Goal: Task Accomplishment & Management: Manage account settings

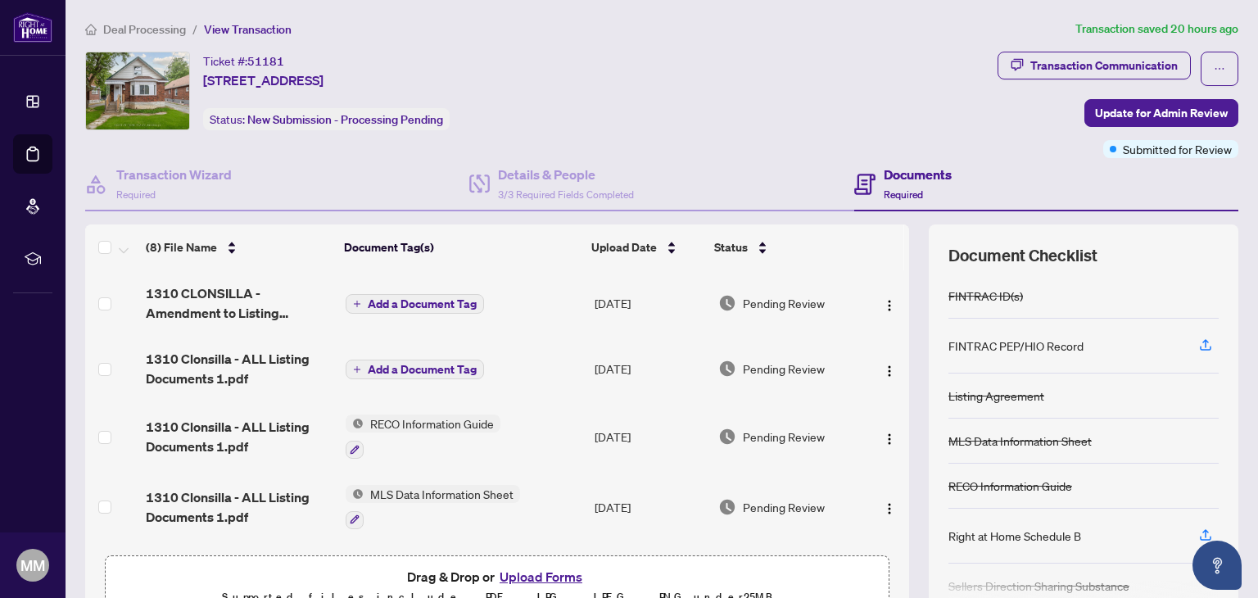
scroll to position [86, 0]
drag, startPoint x: 891, startPoint y: 309, endPoint x: 895, endPoint y: 363, distance: 53.4
click at [895, 363] on div "1310 CLONSILLA - Amendment to Listing Agreement Authority to Offer for Sale Pri…" at bounding box center [497, 408] width 824 height 277
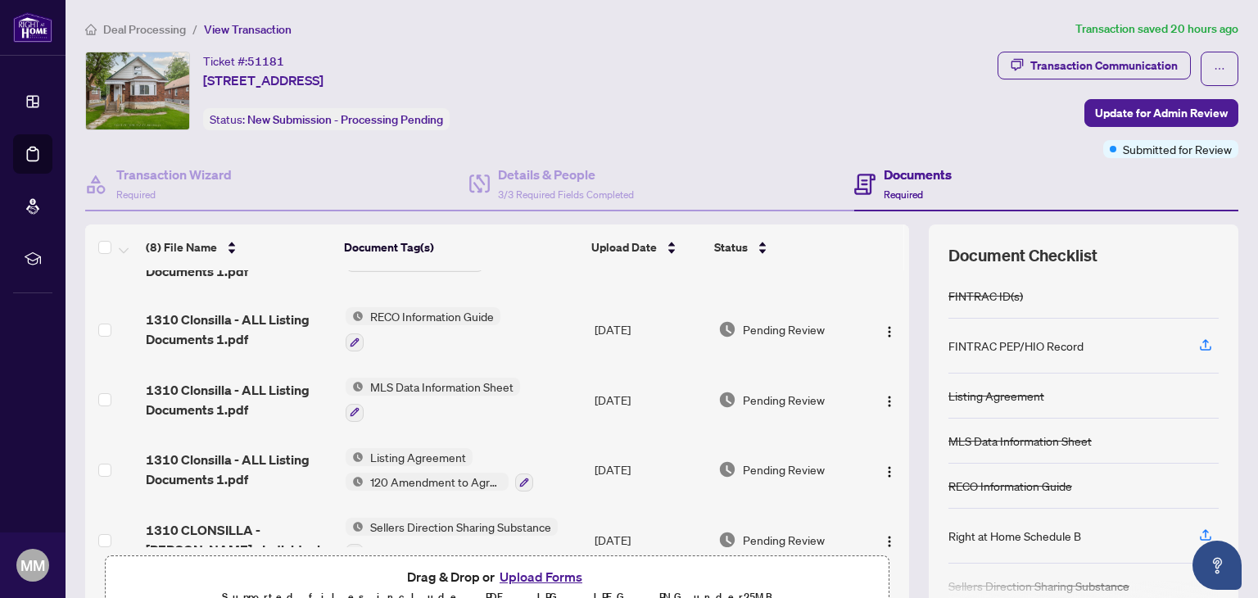
scroll to position [164, 0]
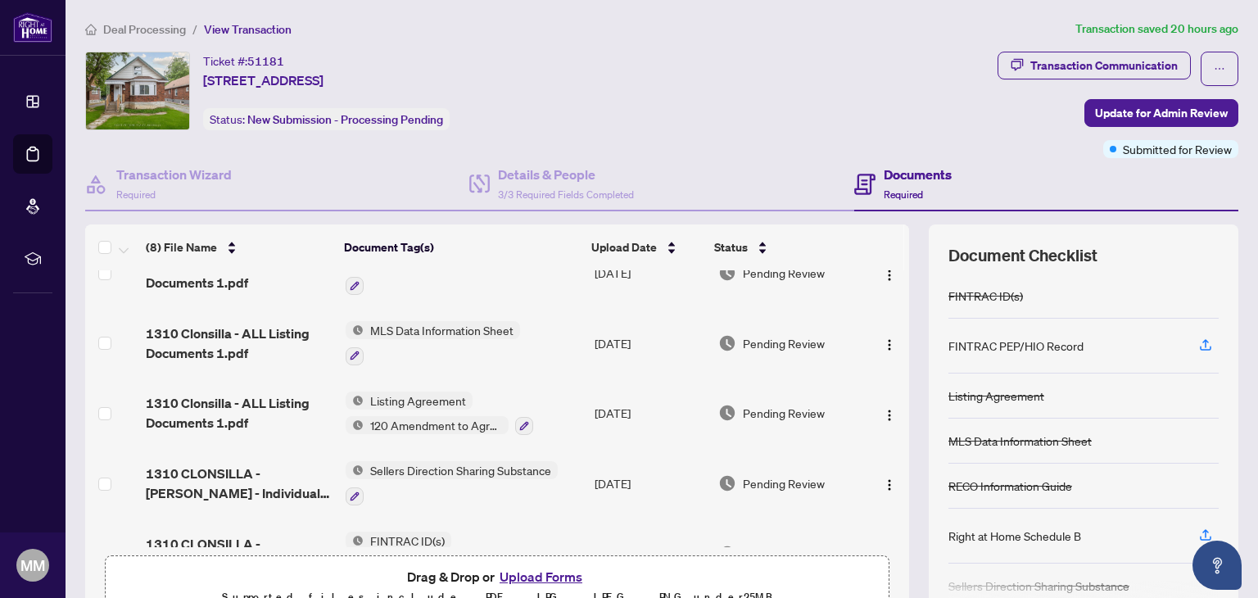
click at [792, 101] on div "Ticket #: 51181 1310 CLONSILLA Ave, Peterborough Central, Ontario K9J 5Z2, Cana…" at bounding box center [537, 91] width 905 height 79
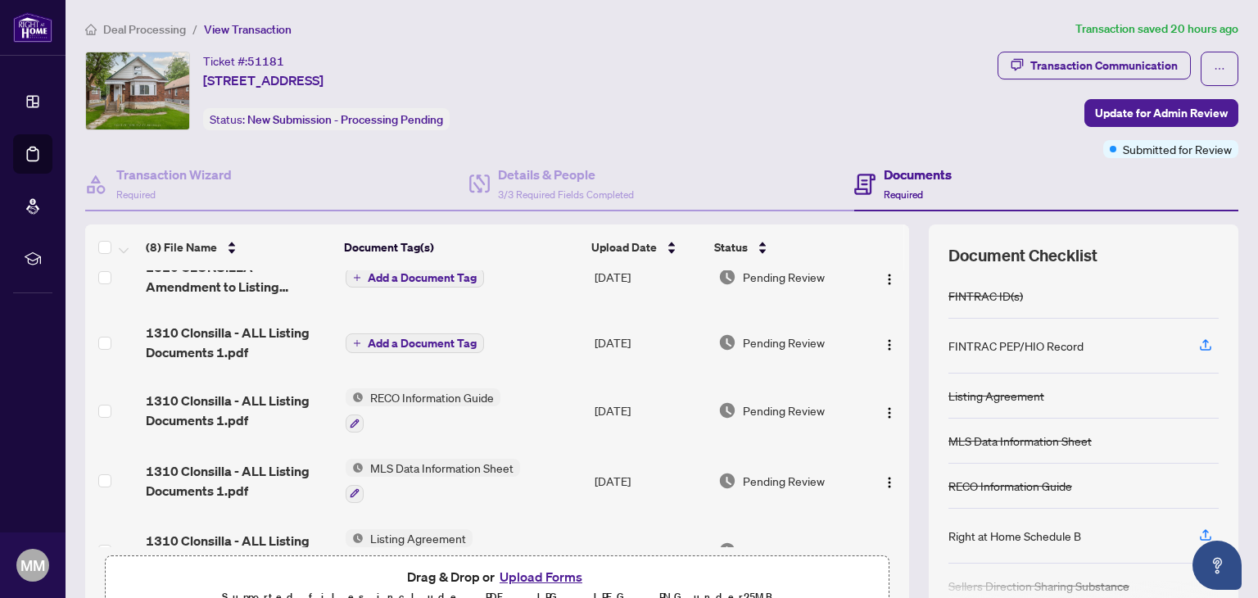
scroll to position [0, 0]
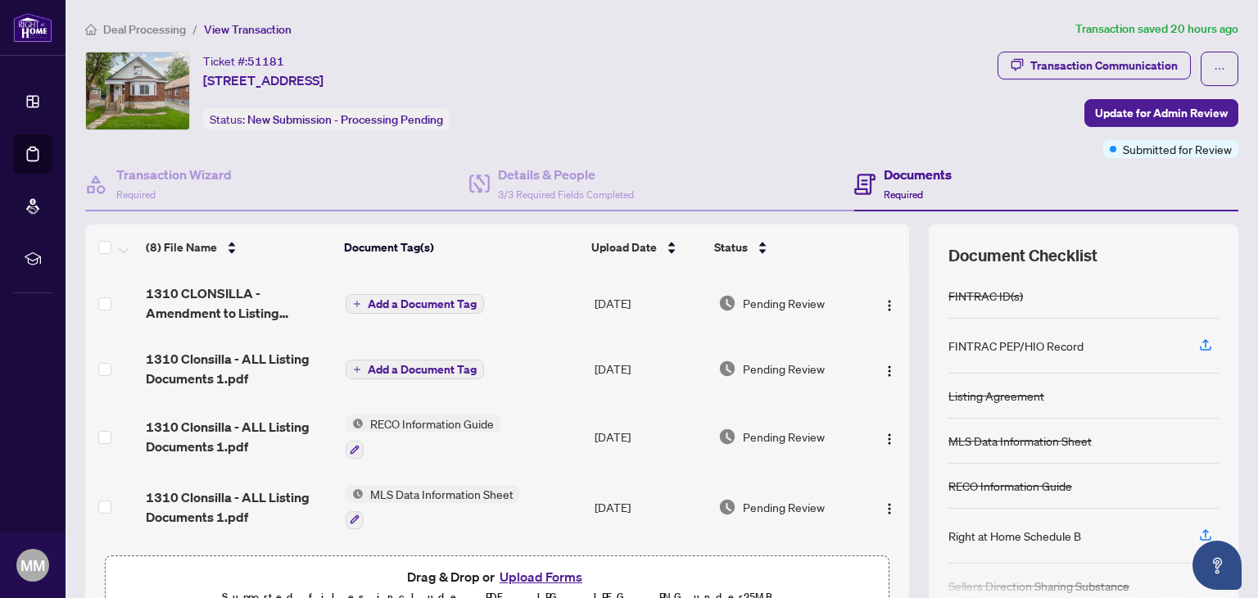
click at [442, 307] on button "Add a Document Tag" at bounding box center [414, 304] width 138 height 20
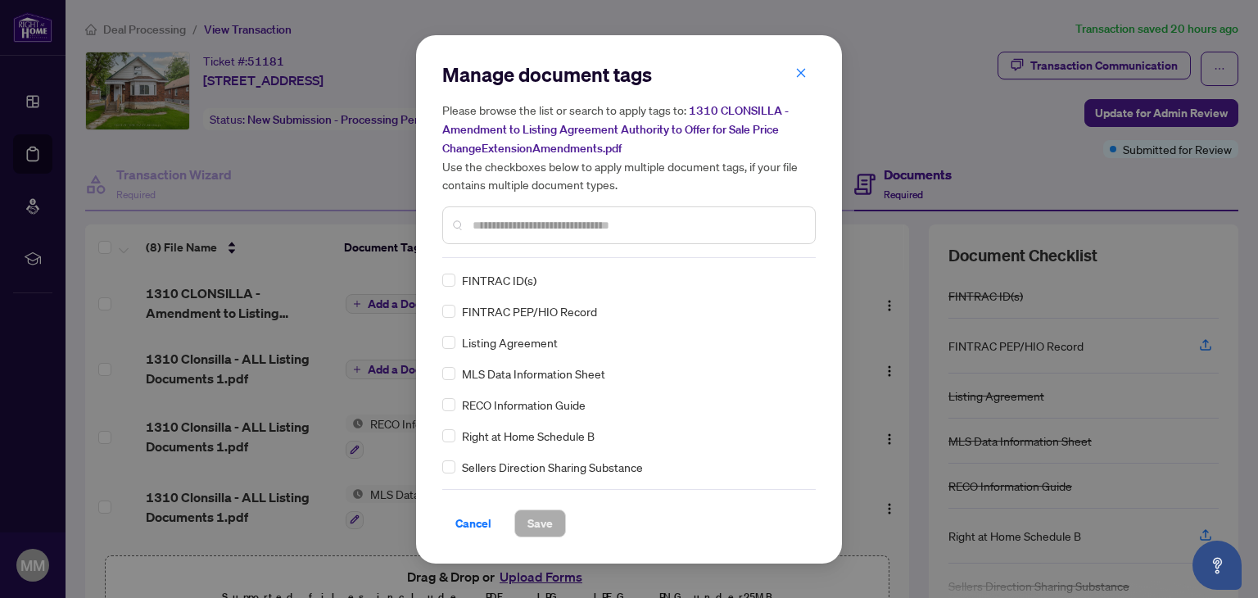
click at [629, 224] on input "text" at bounding box center [636, 225] width 329 height 18
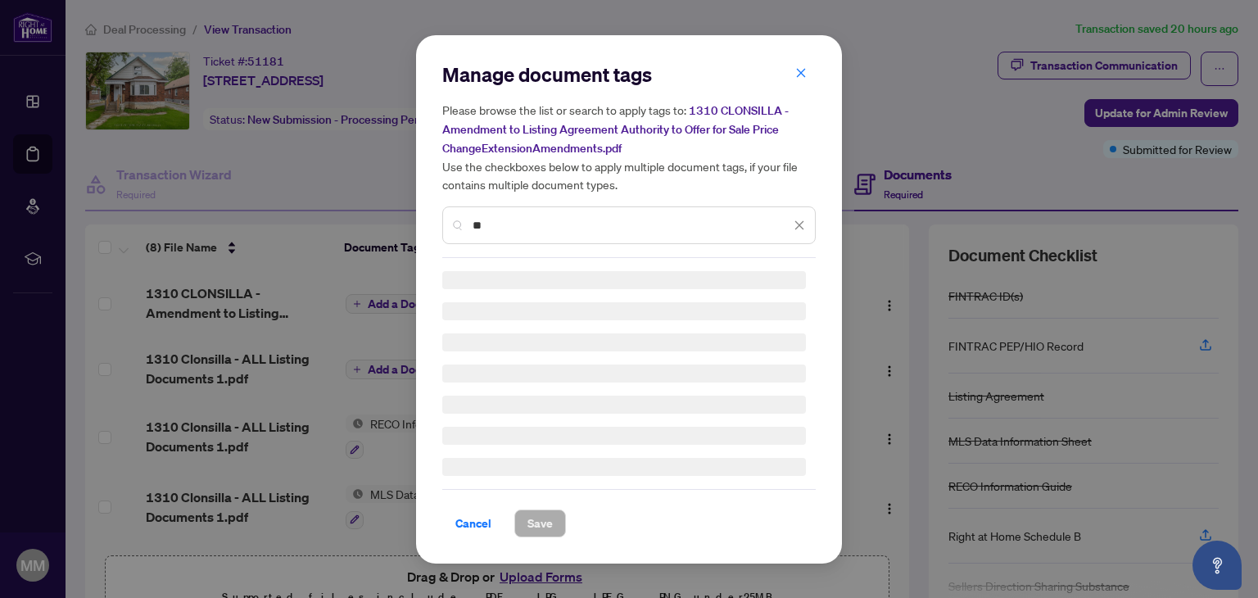
type input "*"
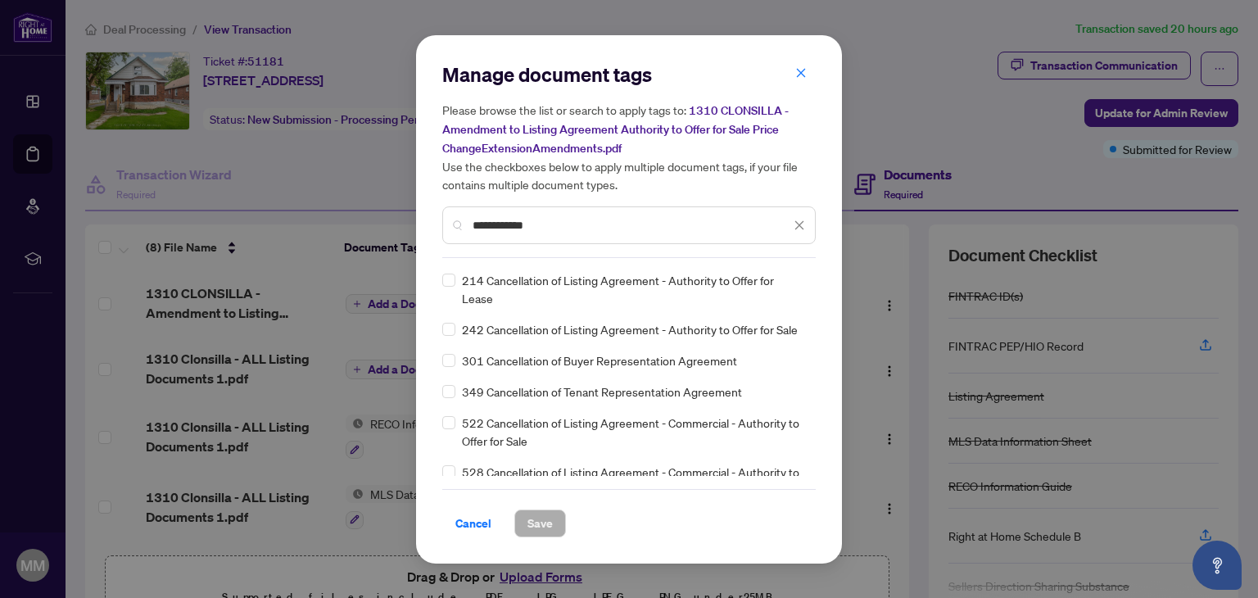
type input "**********"
click at [646, 331] on span "242 Cancellation of Listing Agreement - Authority to Offer for Sale" at bounding box center [630, 329] width 336 height 18
click at [747, 326] on span "242 Cancellation of Listing Agreement - Authority to Offer for Sale" at bounding box center [630, 329] width 336 height 18
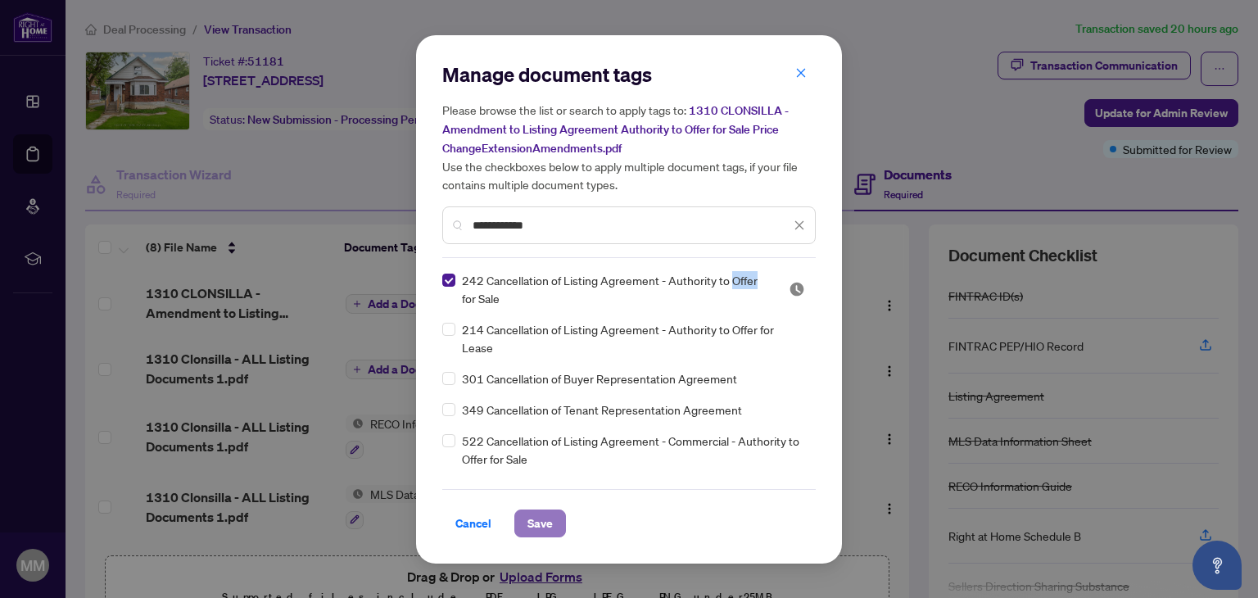
click at [550, 522] on span "Save" at bounding box center [539, 523] width 25 height 26
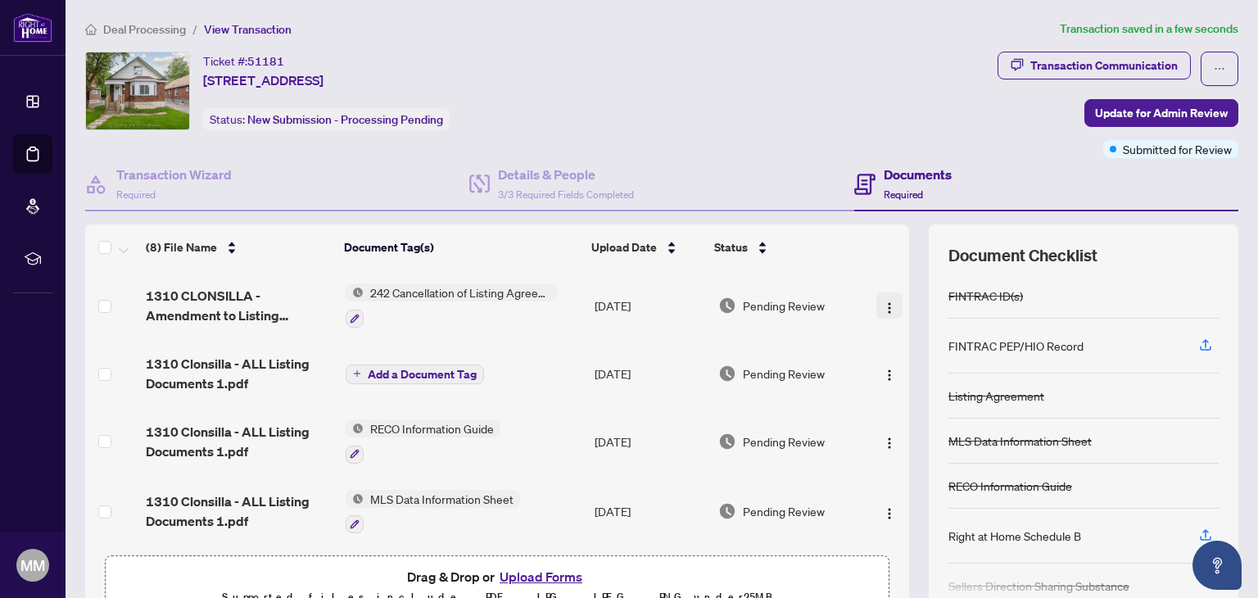
click at [883, 305] on img "button" at bounding box center [889, 307] width 13 height 13
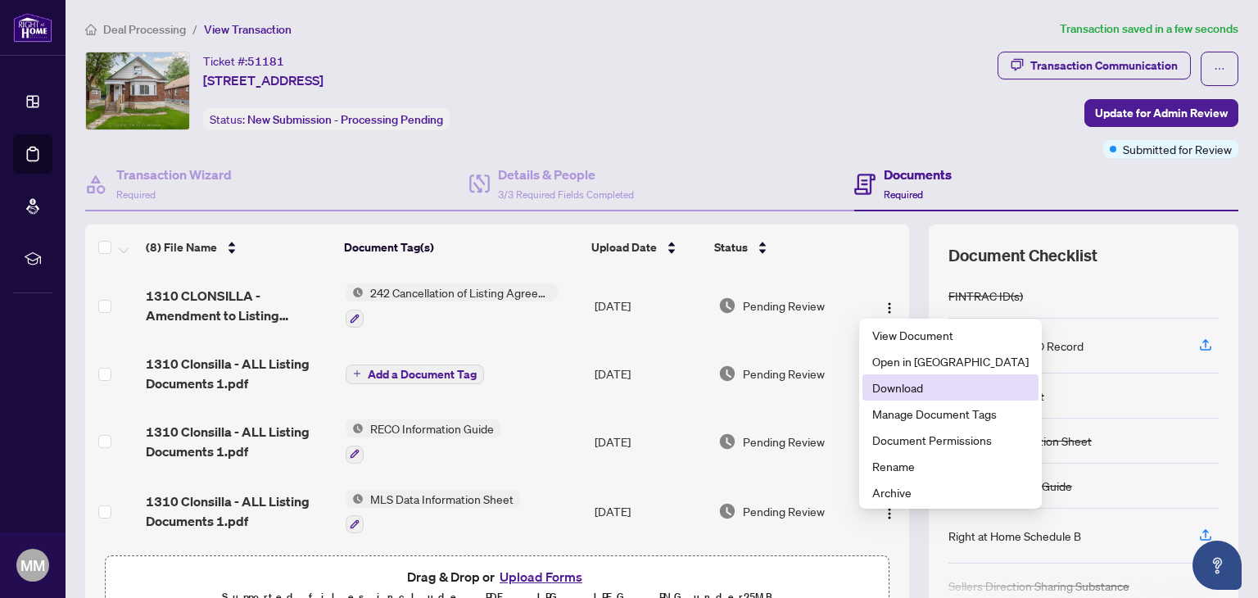
click at [894, 383] on span "Download" at bounding box center [950, 387] width 156 height 18
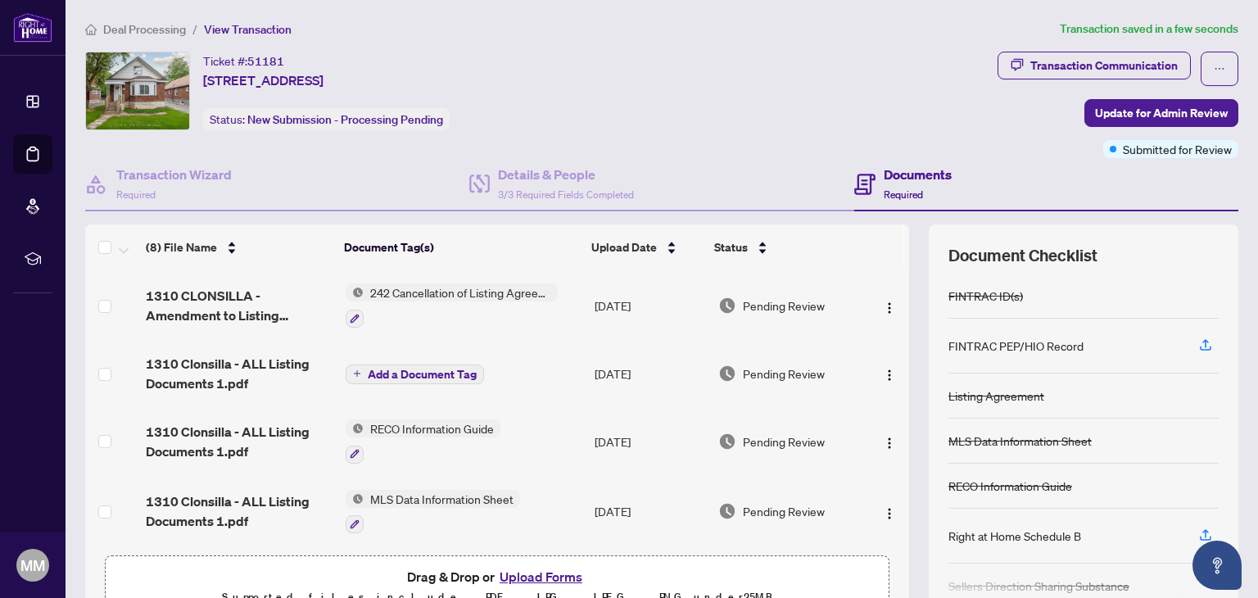
click at [815, 143] on div "Ticket #: 51181 1310 CLONSILLA Ave, Peterborough Central, Ontario K9J 5Z2, Cana…" at bounding box center [538, 105] width 912 height 106
click at [515, 579] on button "Upload Forms" at bounding box center [541, 576] width 93 height 21
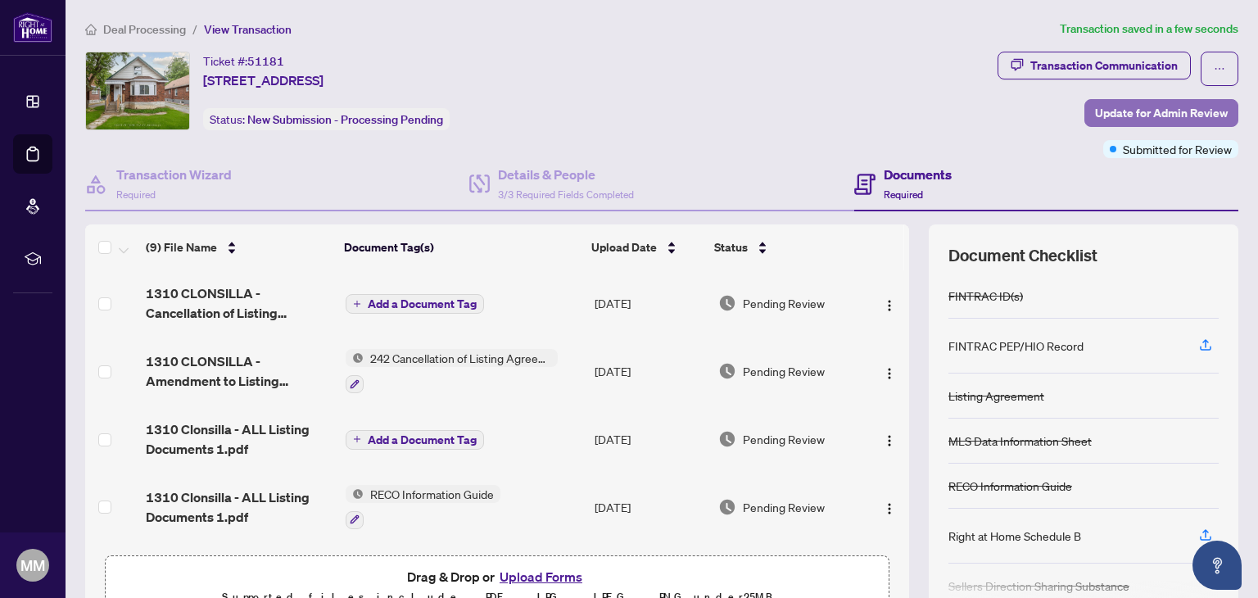
click at [1105, 111] on span "Update for Admin Review" at bounding box center [1161, 113] width 133 height 26
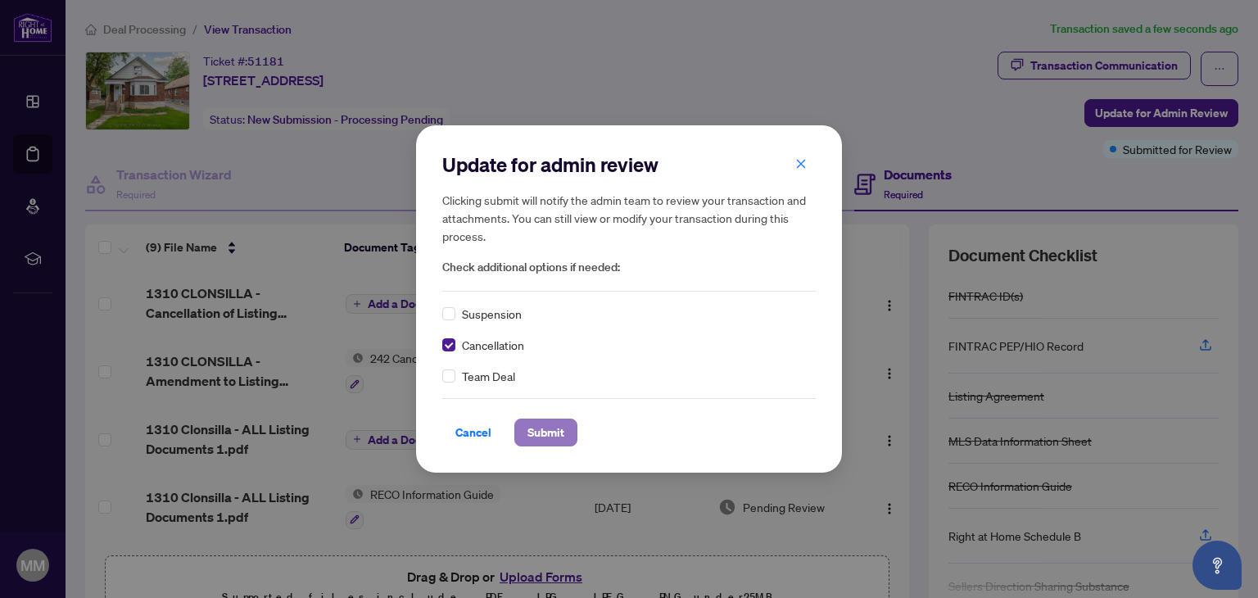
click at [557, 432] on span "Submit" at bounding box center [545, 432] width 37 height 26
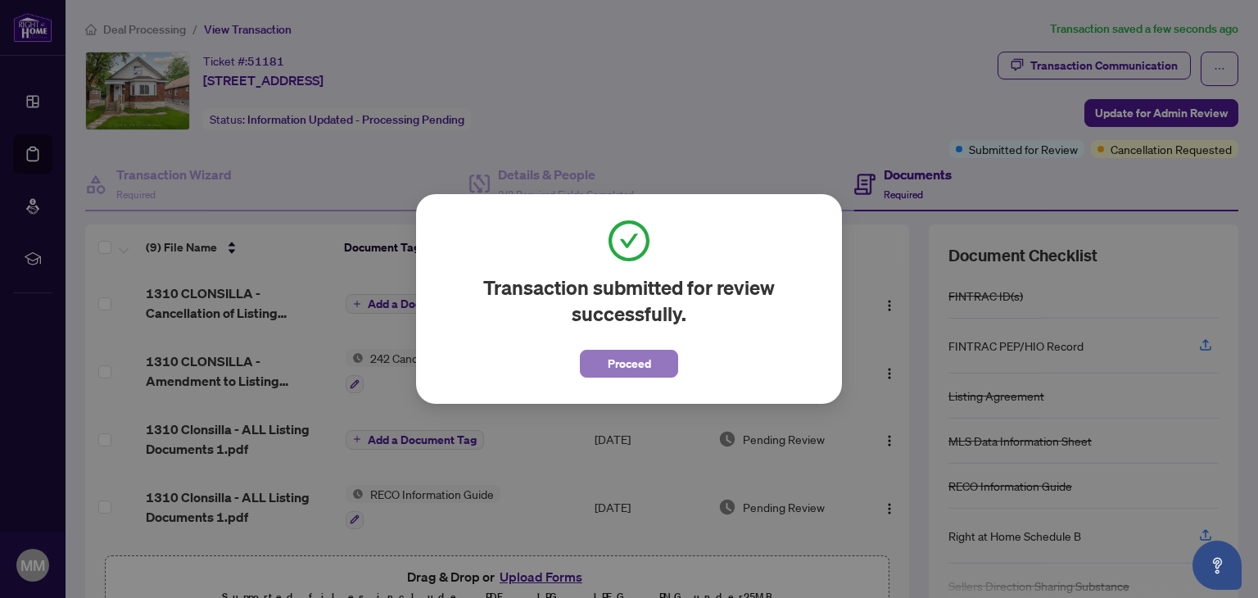
click at [629, 364] on span "Proceed" at bounding box center [628, 363] width 43 height 26
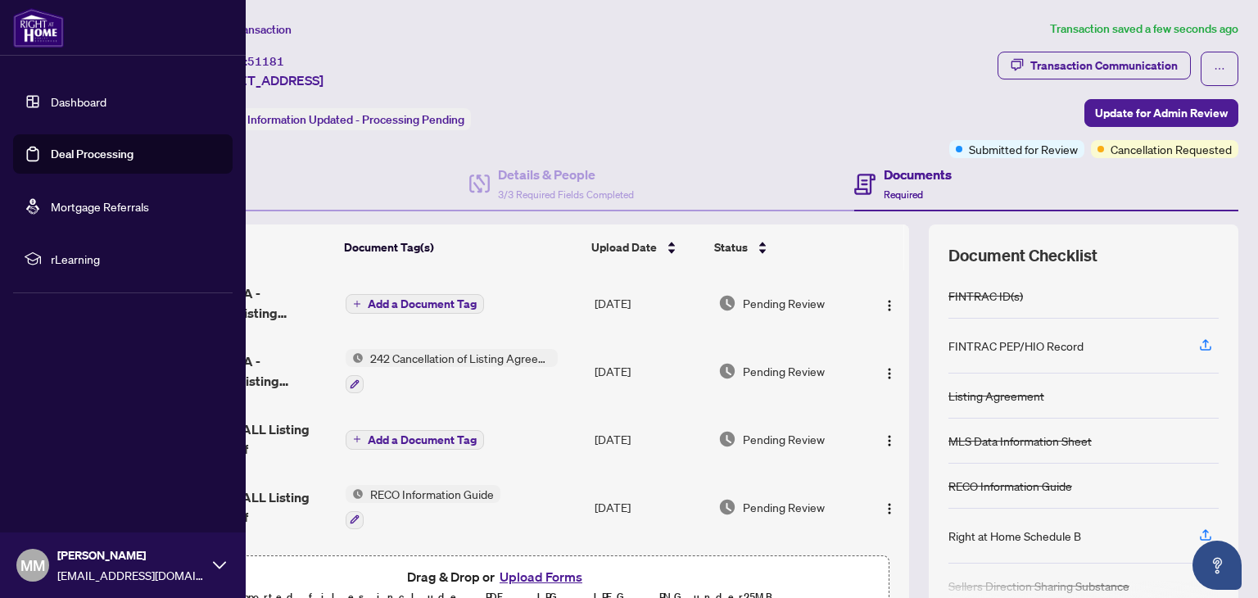
click at [51, 106] on link "Dashboard" at bounding box center [79, 101] width 56 height 15
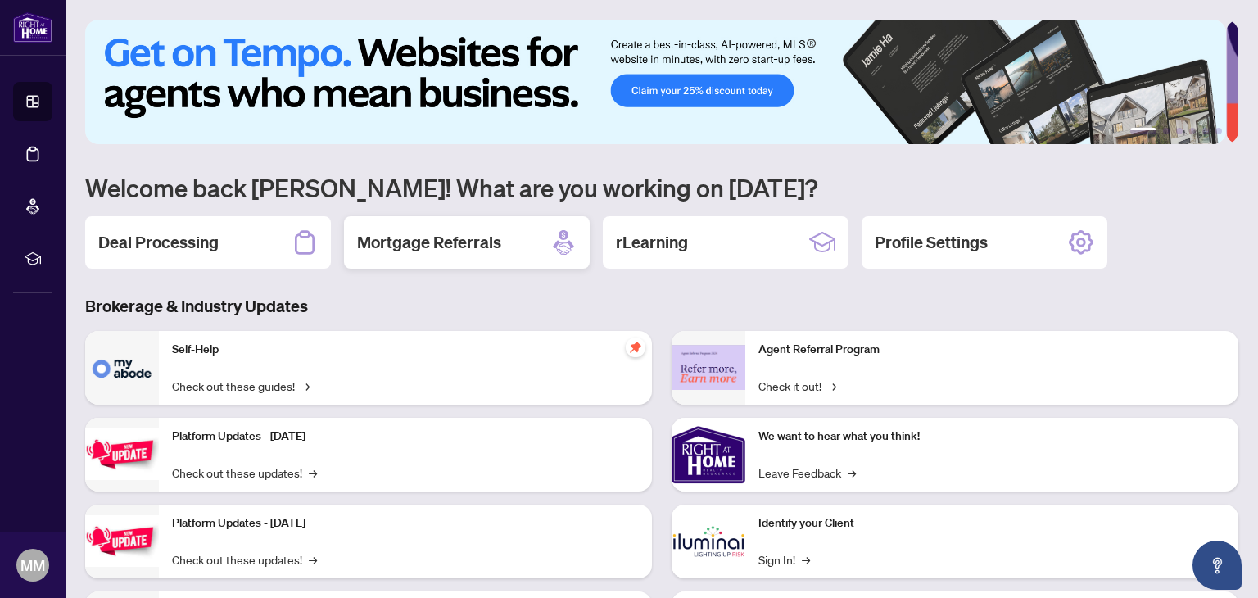
click at [509, 247] on div "Mortgage Referrals" at bounding box center [467, 242] width 246 height 52
click at [203, 242] on h2 "Deal Processing" at bounding box center [158, 242] width 120 height 23
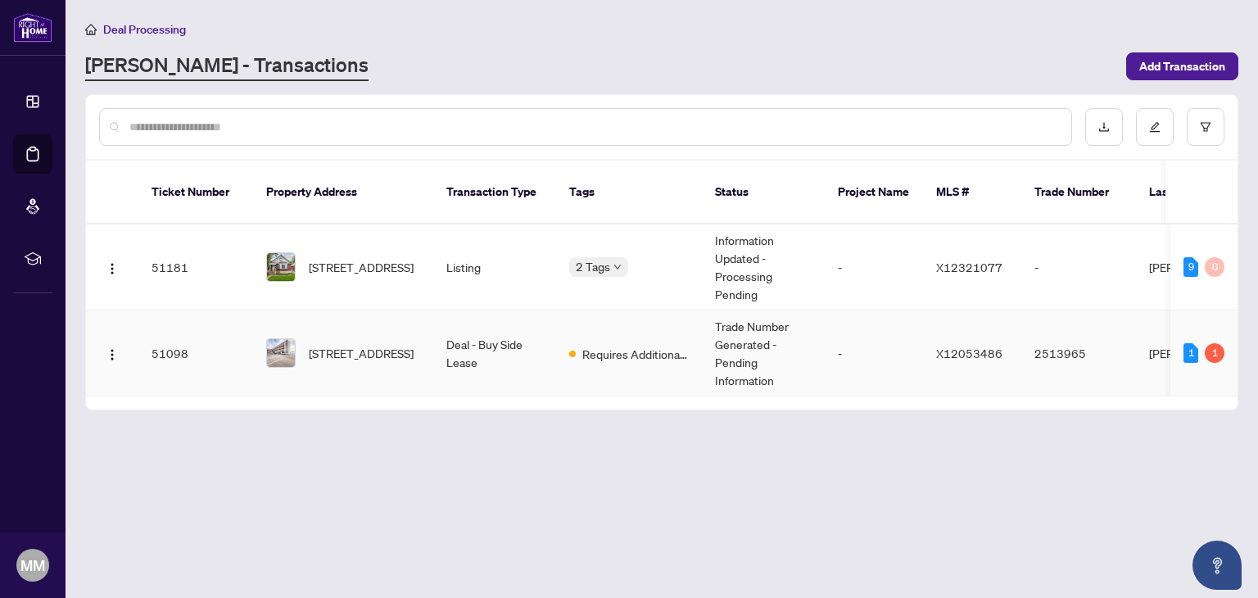
click at [176, 333] on td "51098" at bounding box center [195, 353] width 115 height 86
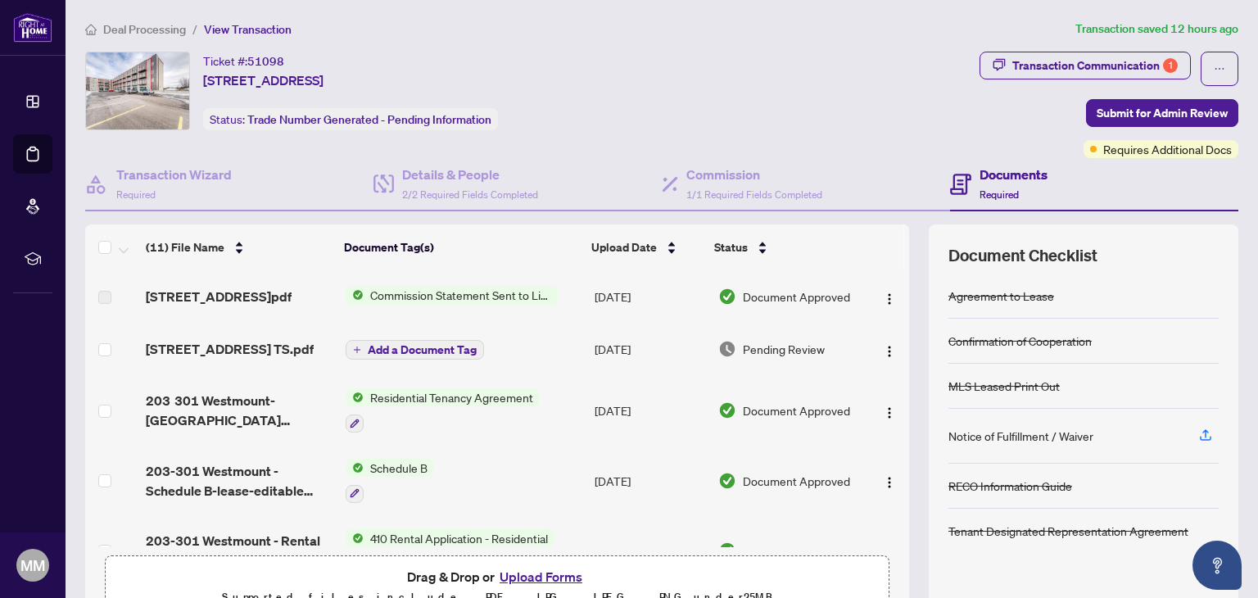
drag, startPoint x: 891, startPoint y: 303, endPoint x: 893, endPoint y: 338, distance: 35.3
click at [893, 338] on div "203-301 Westmount Rd CS.pdf Commission Statement Sent to Listing Brokerage Sep/…" at bounding box center [497, 408] width 824 height 277
click at [860, 146] on div "Ticket #: 51098 203-301 Westmount Rd, Kitchener, Ontario N2M 5M9, Canada Status…" at bounding box center [529, 105] width 894 height 106
click at [883, 358] on img "button" at bounding box center [889, 351] width 13 height 13
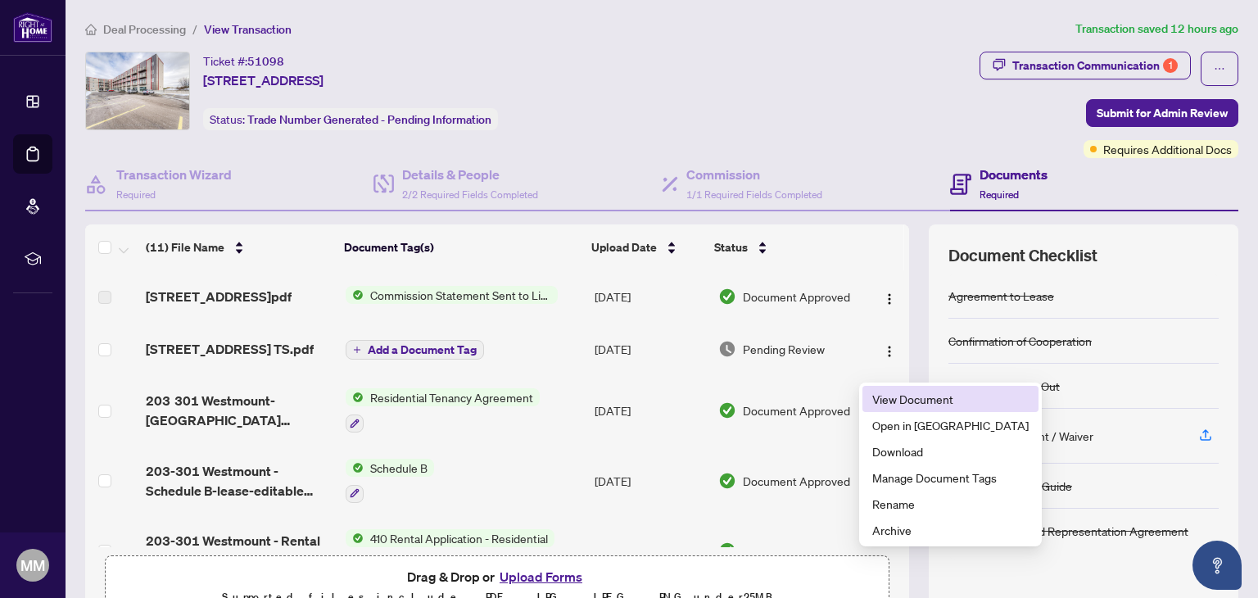
click at [887, 404] on span "View Document" at bounding box center [950, 399] width 156 height 18
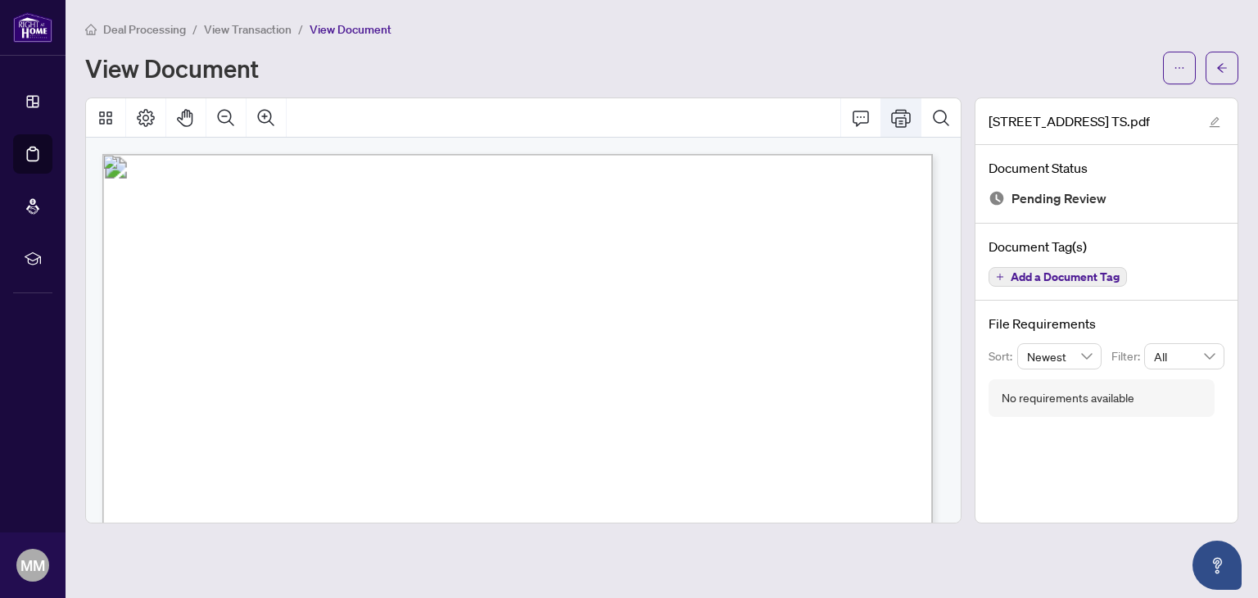
click at [904, 125] on icon "Print" at bounding box center [901, 118] width 20 height 18
click at [1023, 273] on span "Add a Document Tag" at bounding box center [1064, 276] width 109 height 11
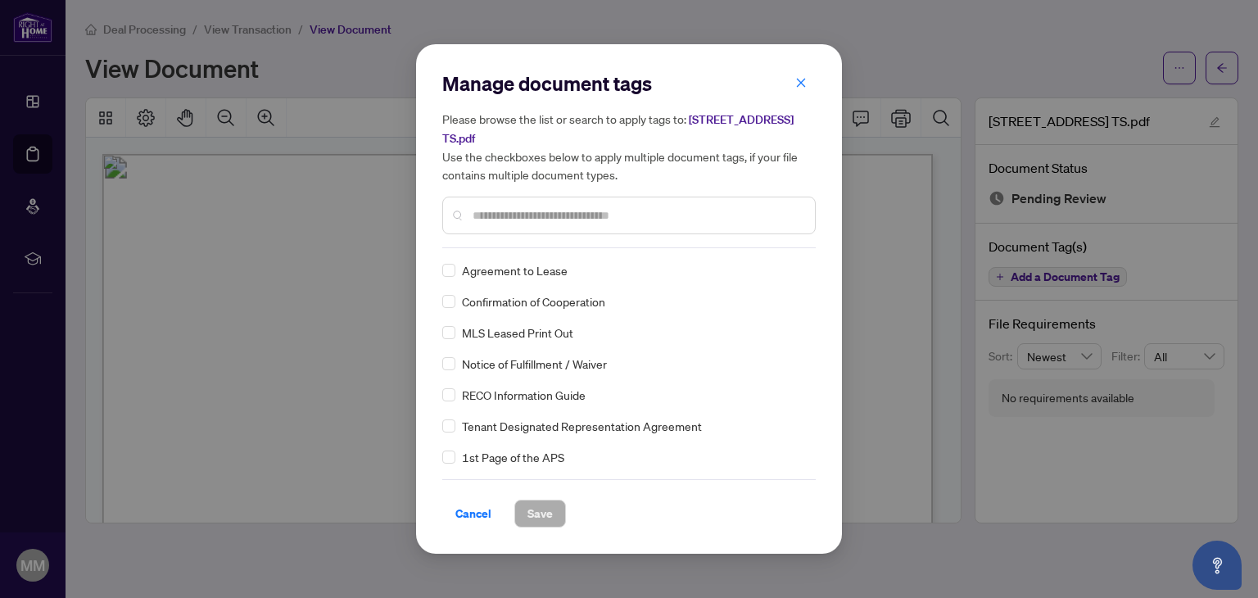
click at [612, 220] on input "text" at bounding box center [636, 215] width 329 height 18
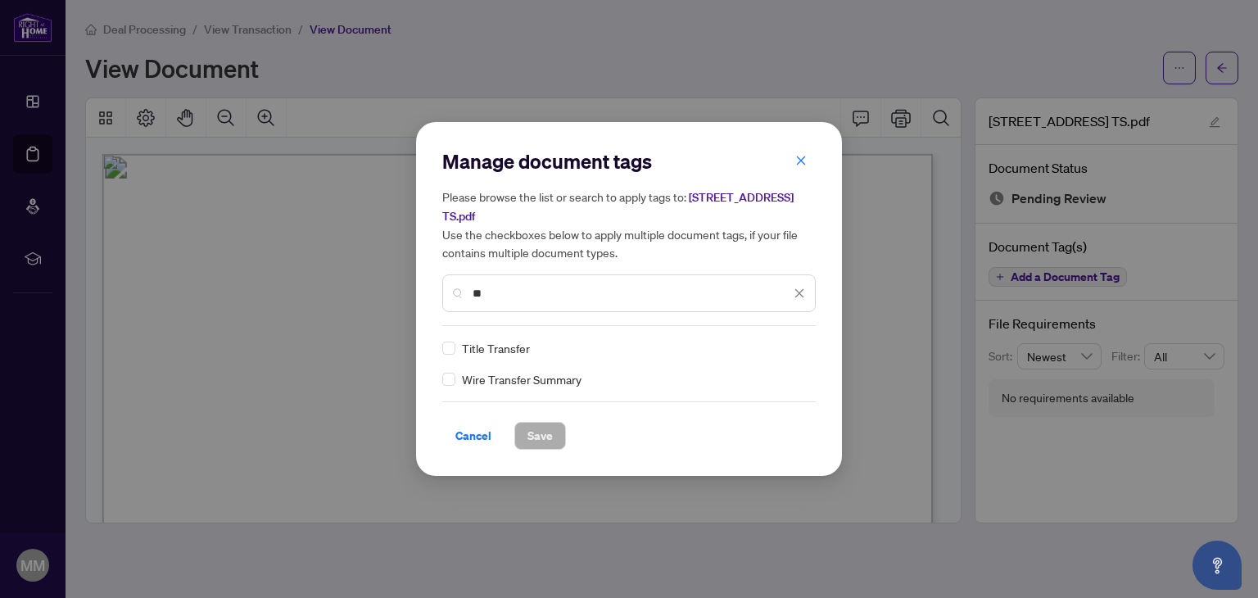
type input "*"
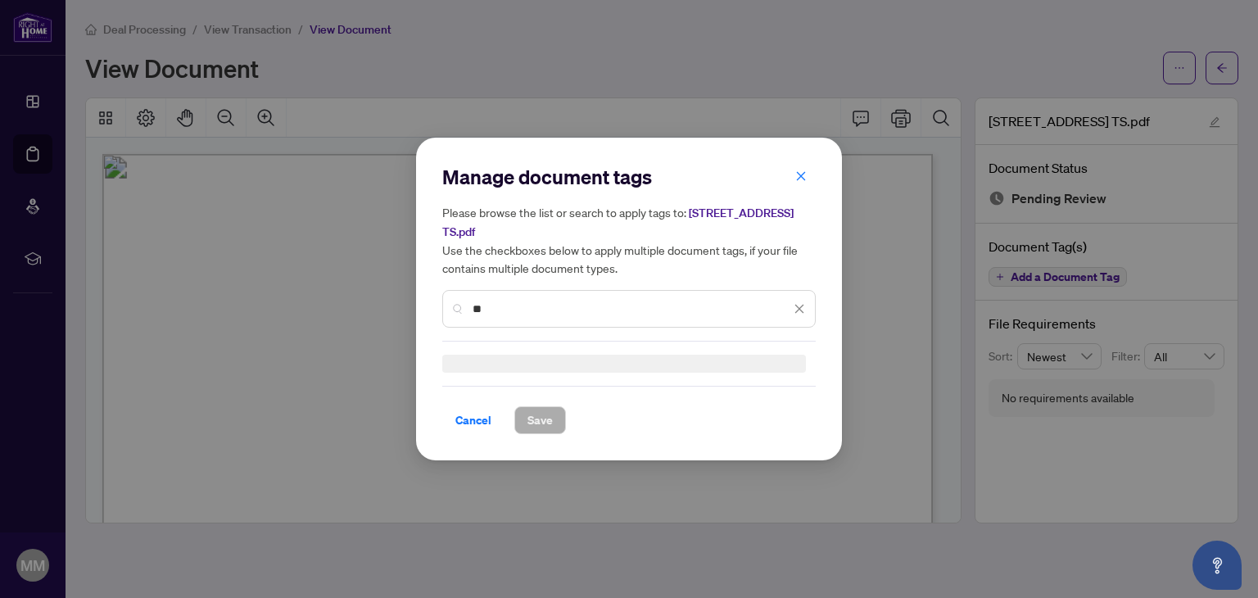
type input "*"
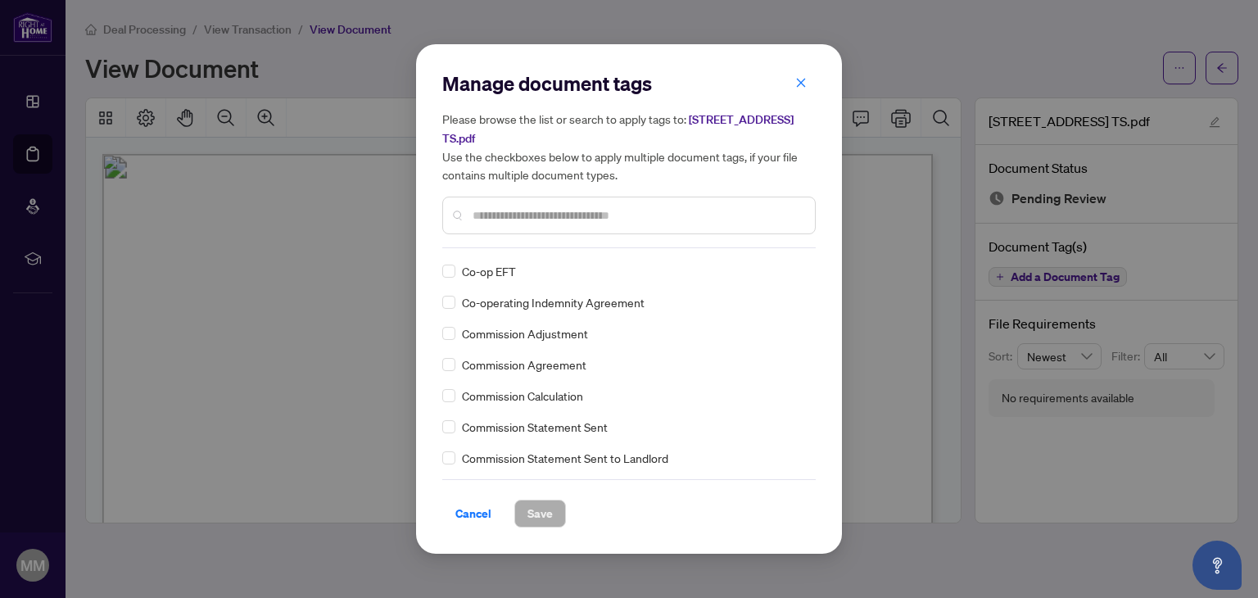
scroll to position [894, 0]
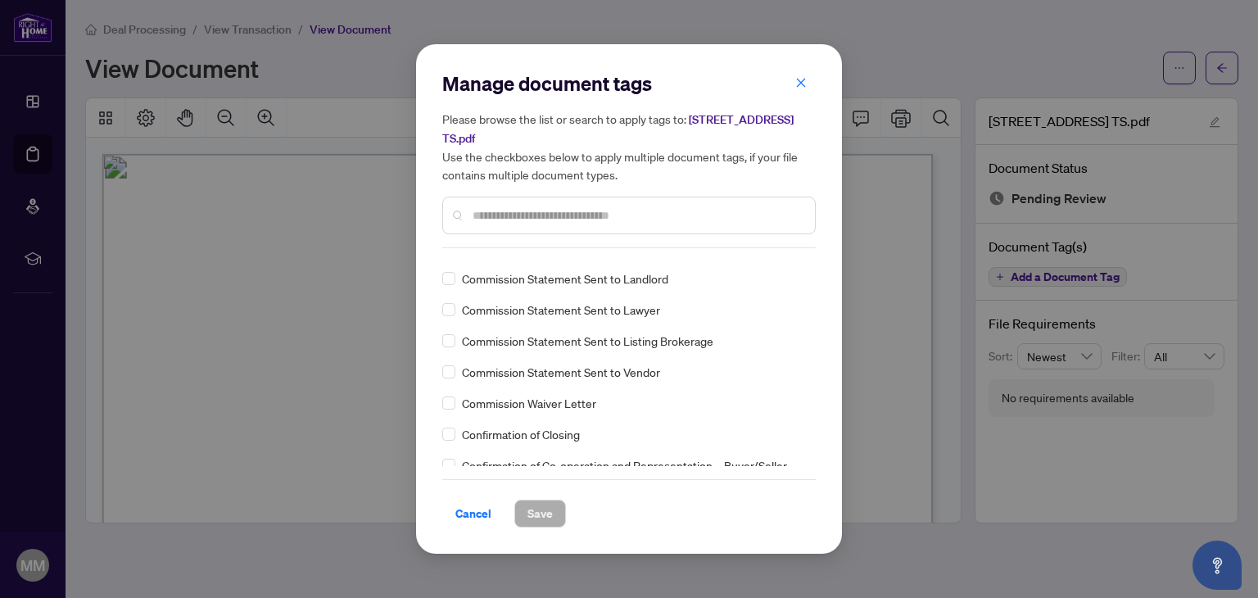
click at [810, 265] on div "Agreement to Lease Confirmation of Cooperation MLS Leased Print Out Notice of F…" at bounding box center [628, 363] width 373 height 205
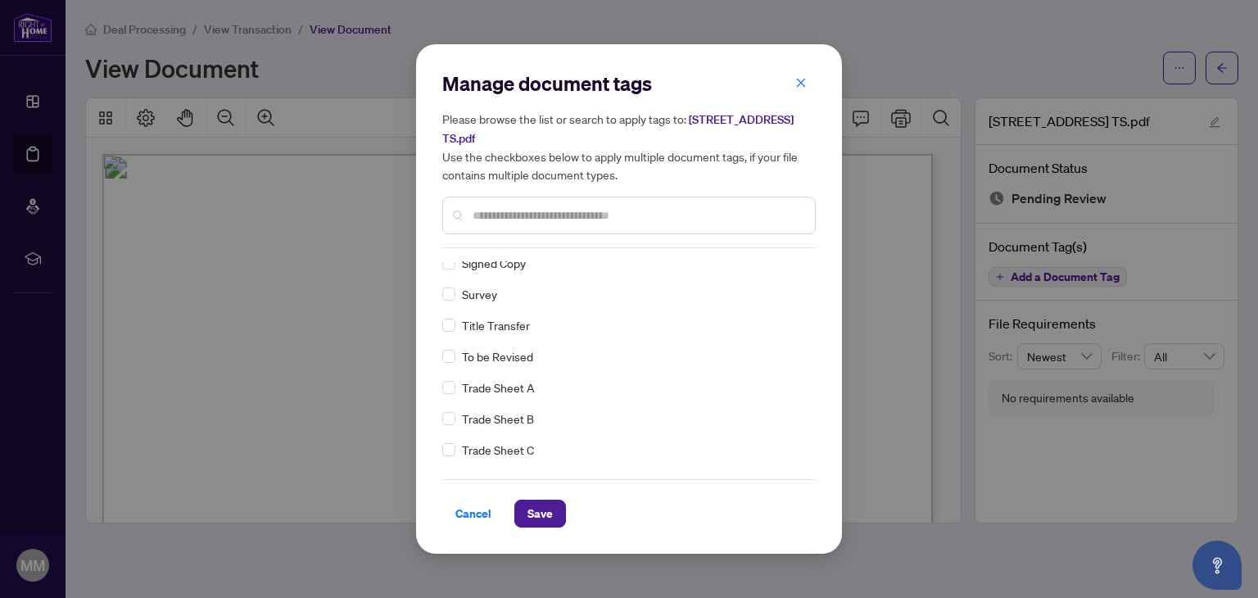
scroll to position [0, 0]
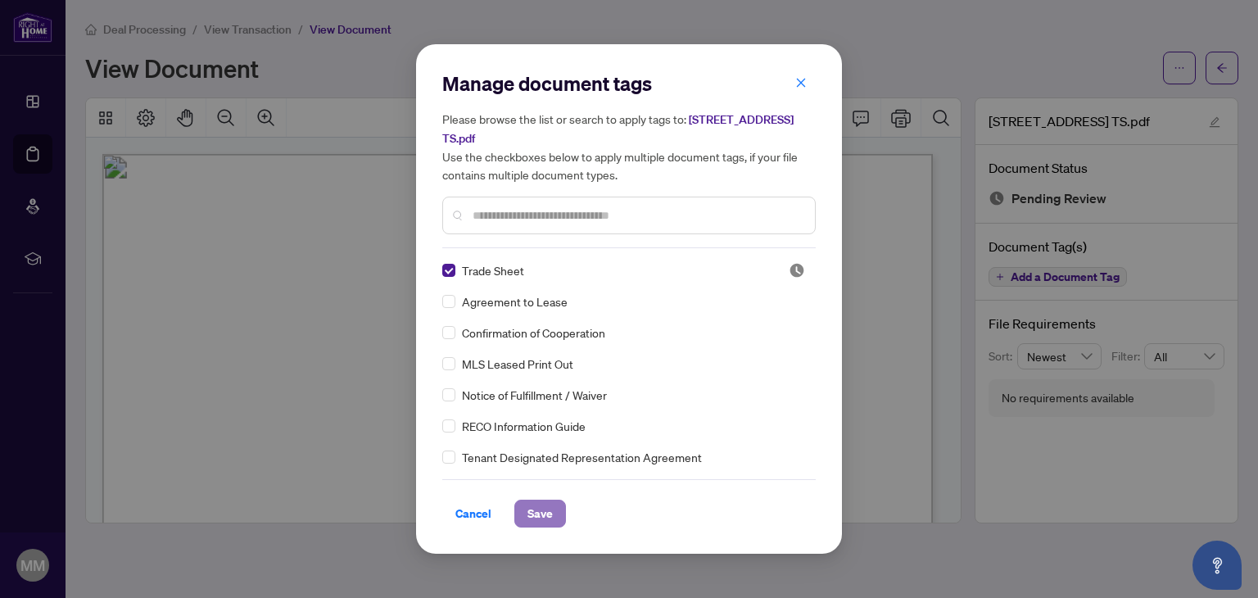
click at [549, 509] on span "Save" at bounding box center [539, 513] width 25 height 26
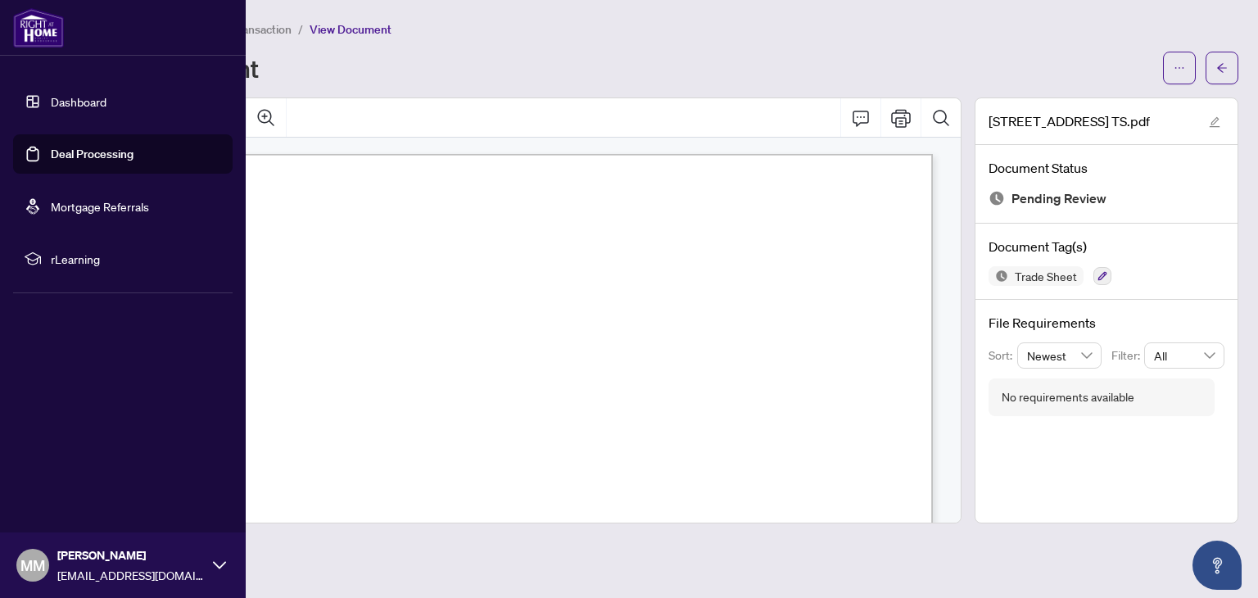
click at [60, 104] on link "Dashboard" at bounding box center [79, 101] width 56 height 15
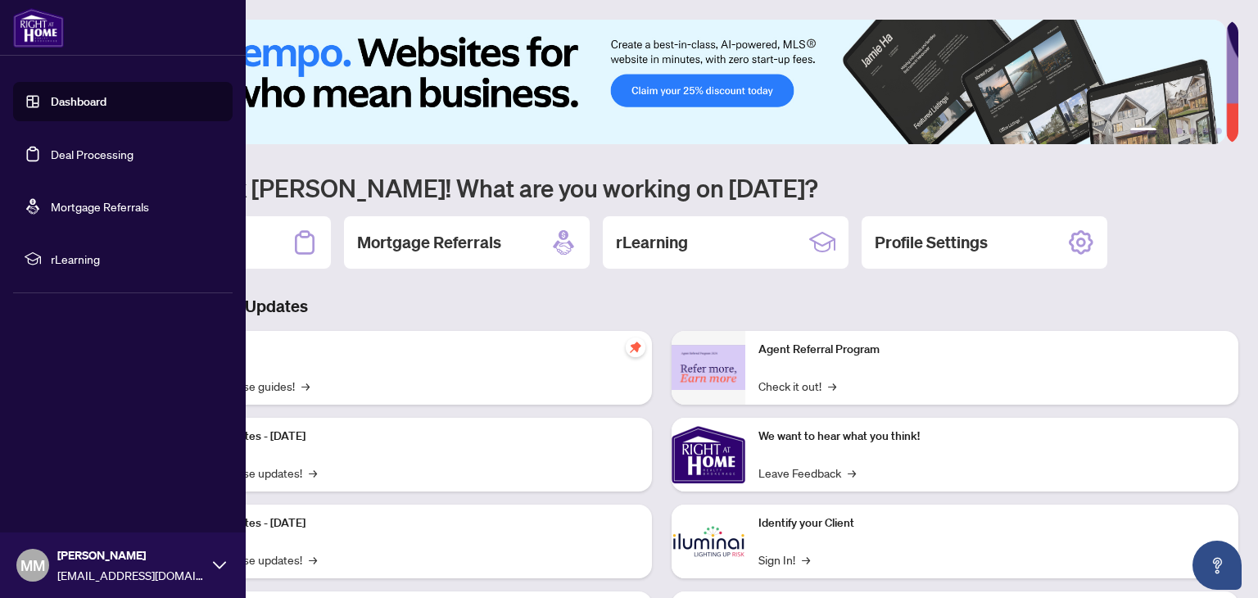
click at [72, 161] on link "Deal Processing" at bounding box center [92, 154] width 83 height 15
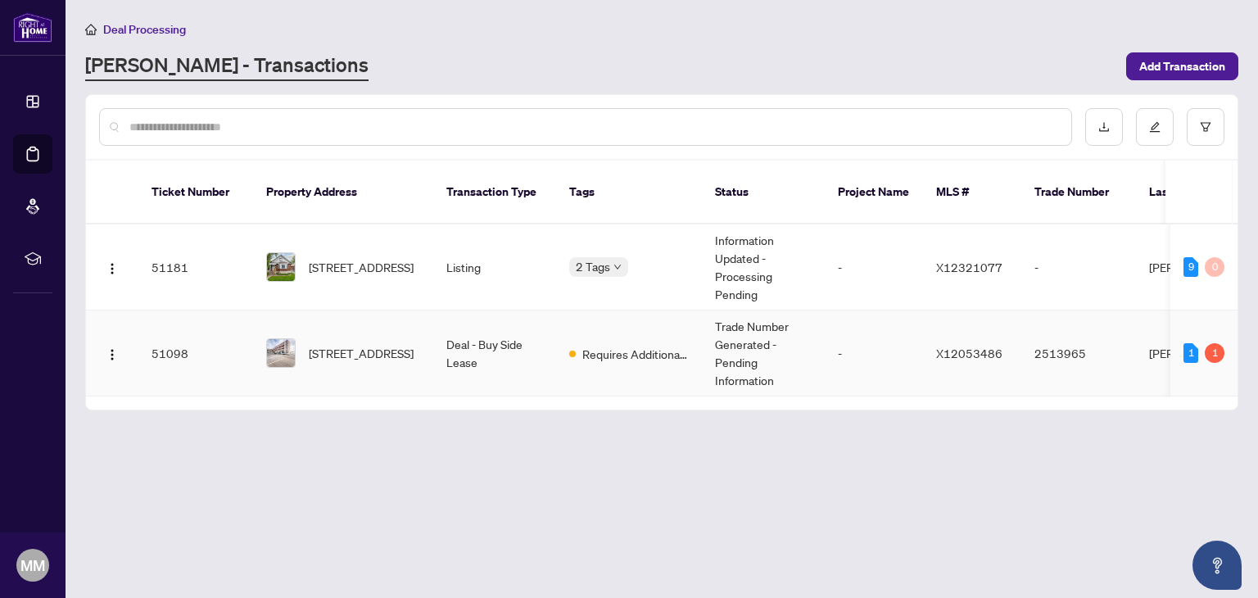
click at [216, 341] on td "51098" at bounding box center [195, 353] width 115 height 86
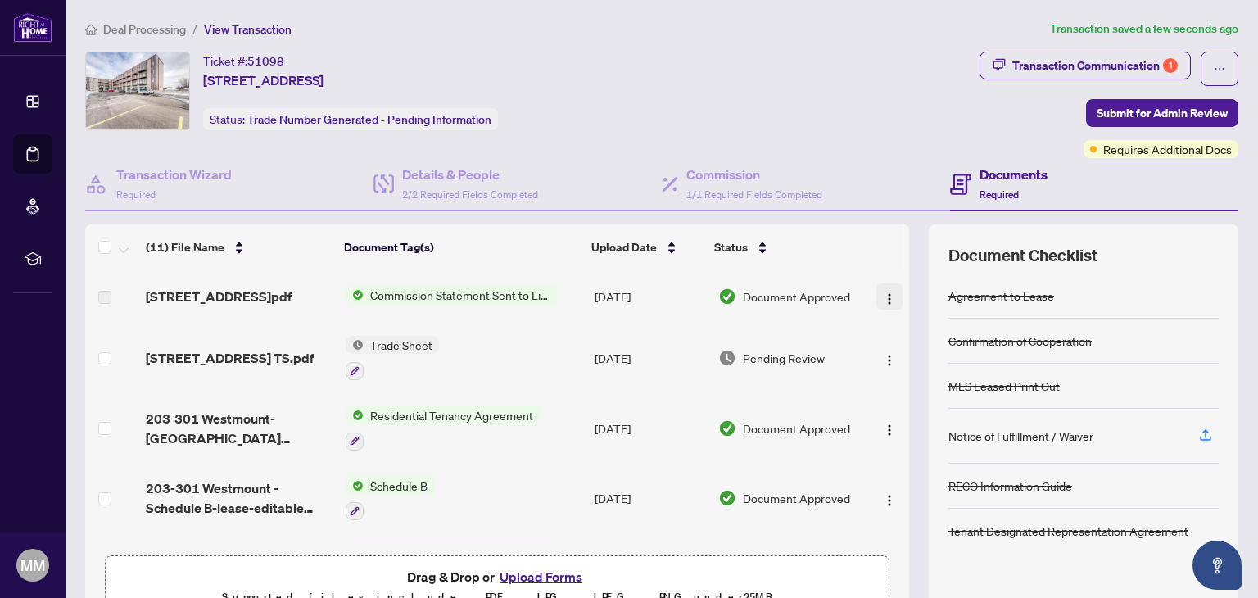
click at [883, 301] on img "button" at bounding box center [889, 298] width 13 height 13
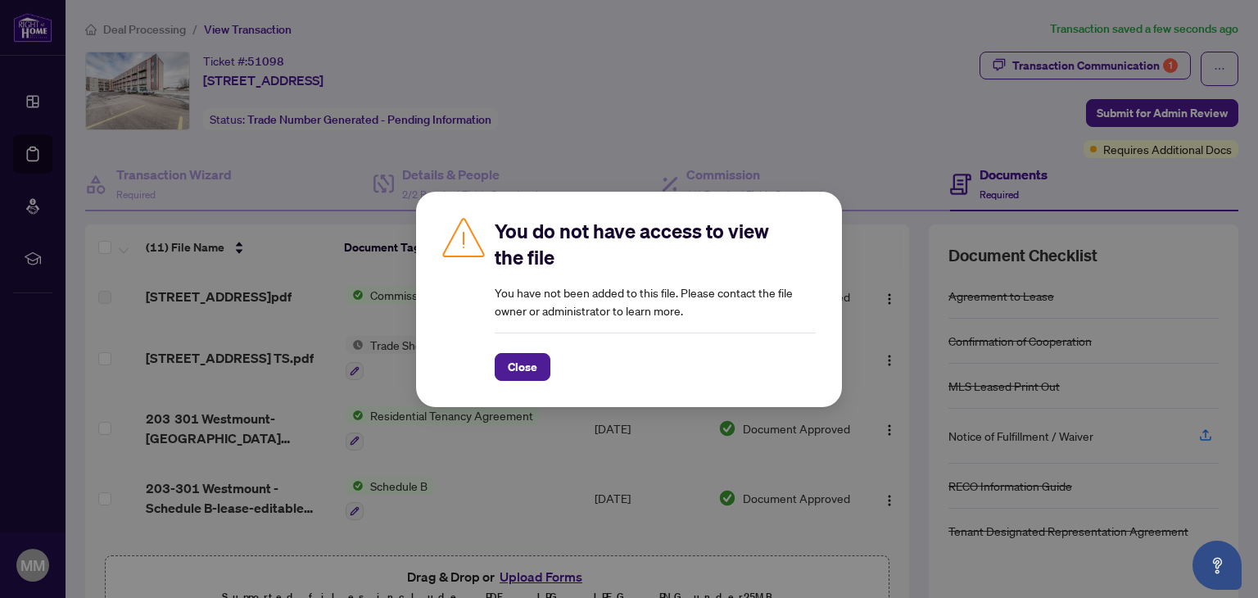
click at [812, 148] on div "You do not have access to view the file You have not been added to this file. P…" at bounding box center [629, 299] width 1258 height 598
click at [517, 371] on span "Close" at bounding box center [522, 367] width 29 height 26
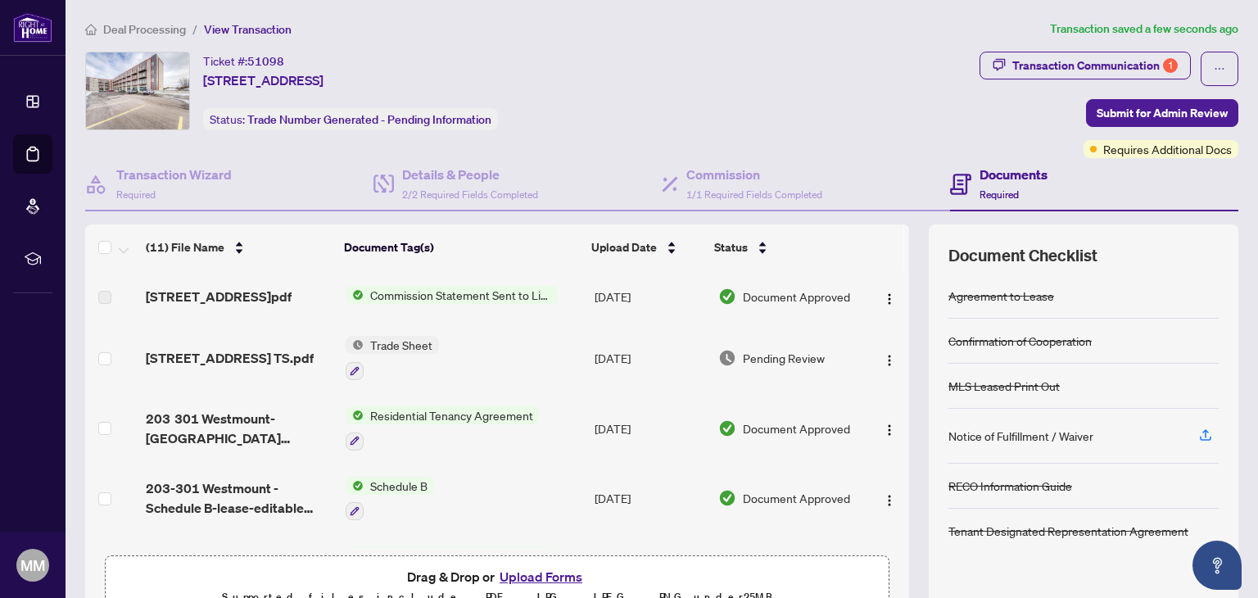
click at [522, 568] on button "Upload Forms" at bounding box center [541, 576] width 93 height 21
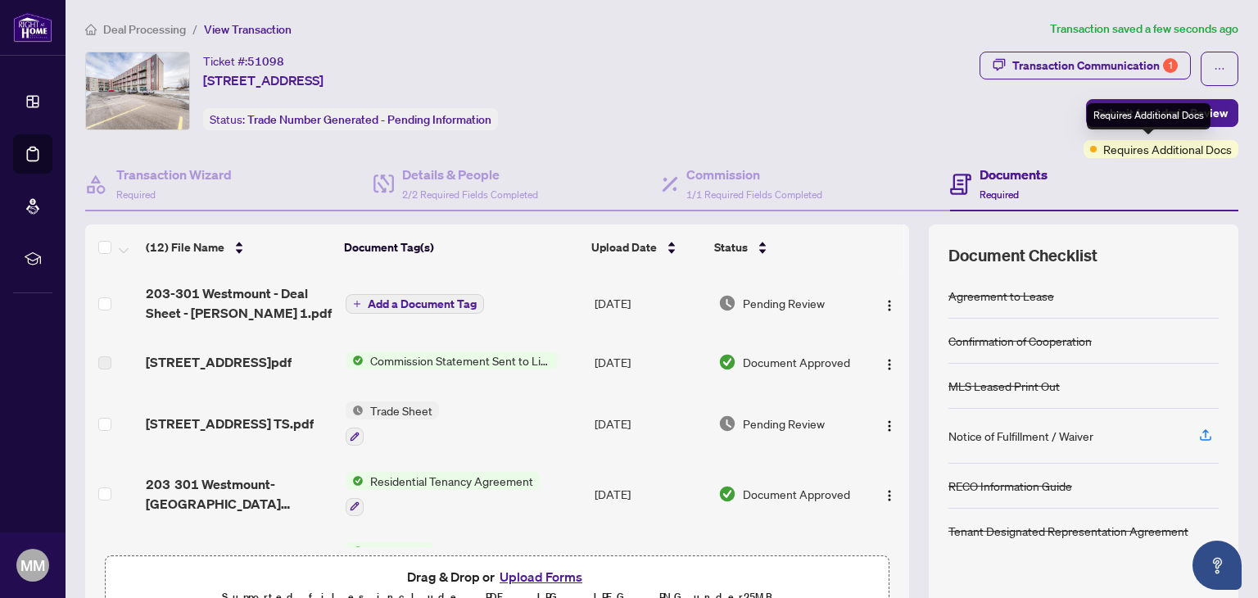
click at [1127, 149] on span "Requires Additional Docs" at bounding box center [1167, 149] width 129 height 18
drag, startPoint x: 891, startPoint y: 291, endPoint x: 891, endPoint y: 324, distance: 33.6
click at [891, 324] on td at bounding box center [886, 302] width 43 height 65
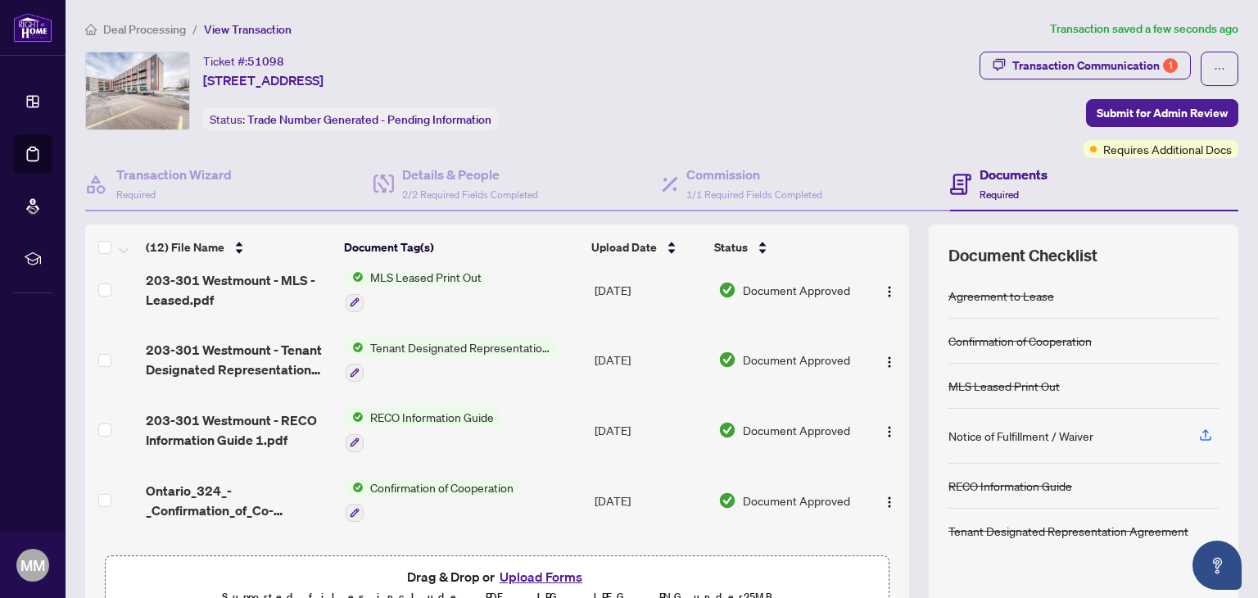
scroll to position [549, 0]
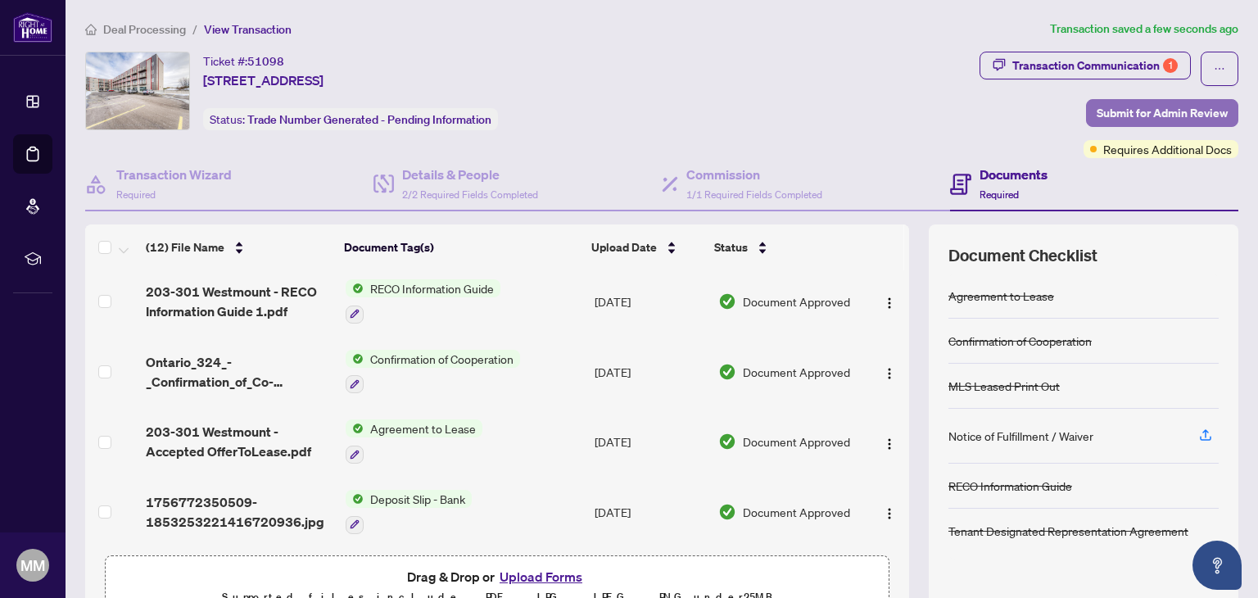
click at [1120, 110] on span "Submit for Admin Review" at bounding box center [1161, 113] width 131 height 26
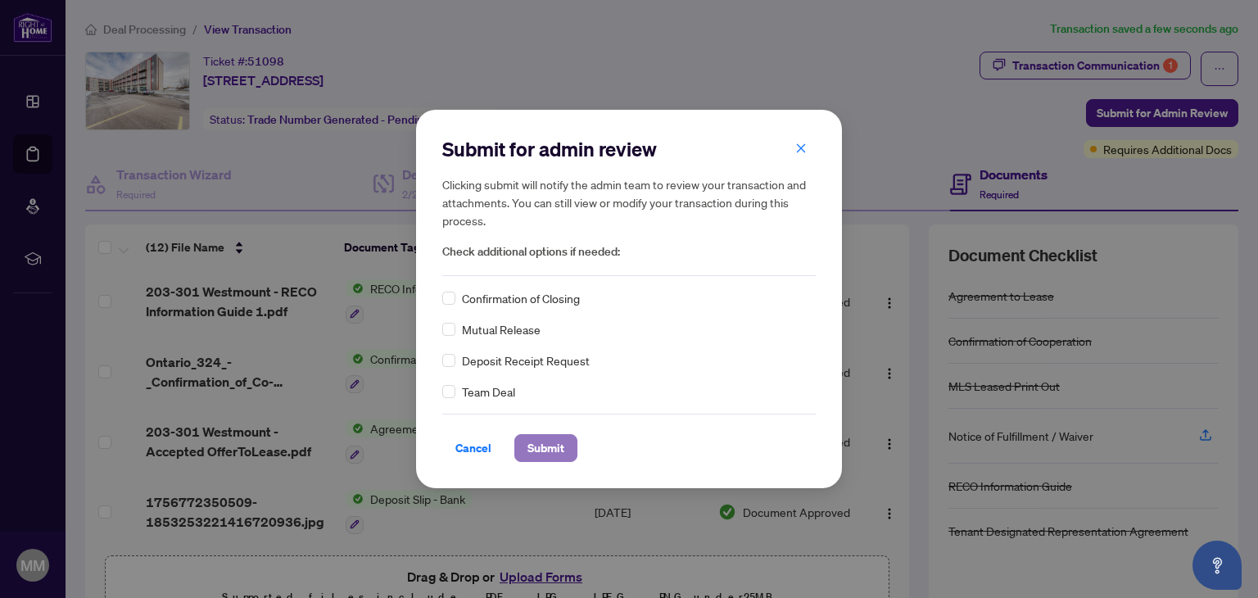
click at [559, 443] on span "Submit" at bounding box center [545, 448] width 37 height 26
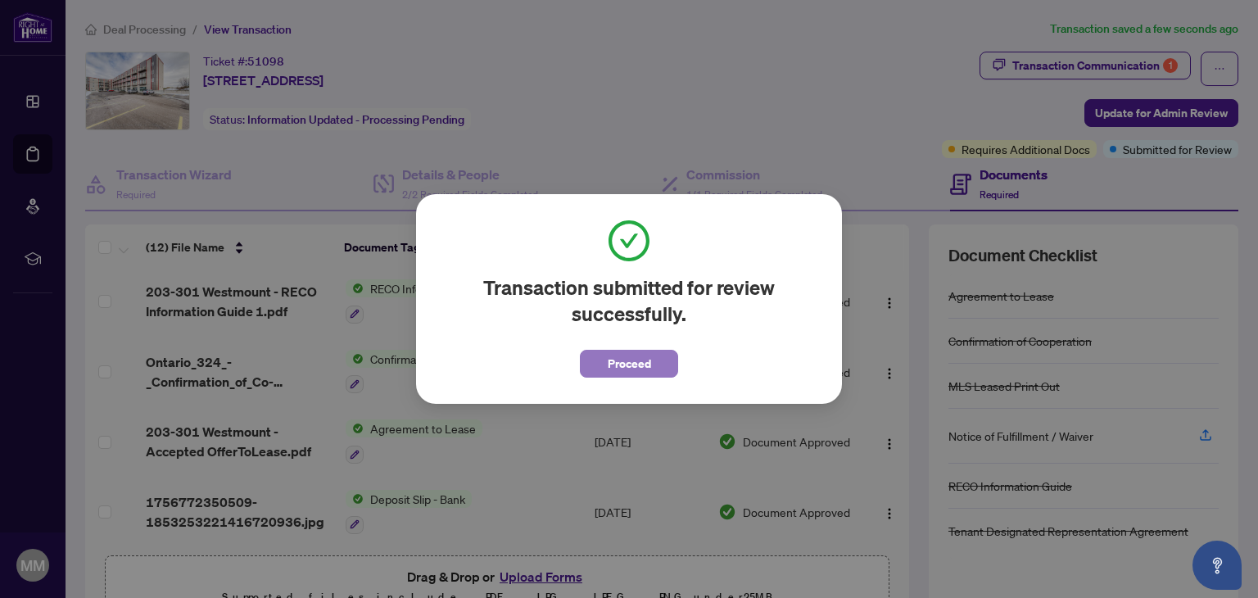
click at [630, 370] on span "Proceed" at bounding box center [628, 363] width 43 height 26
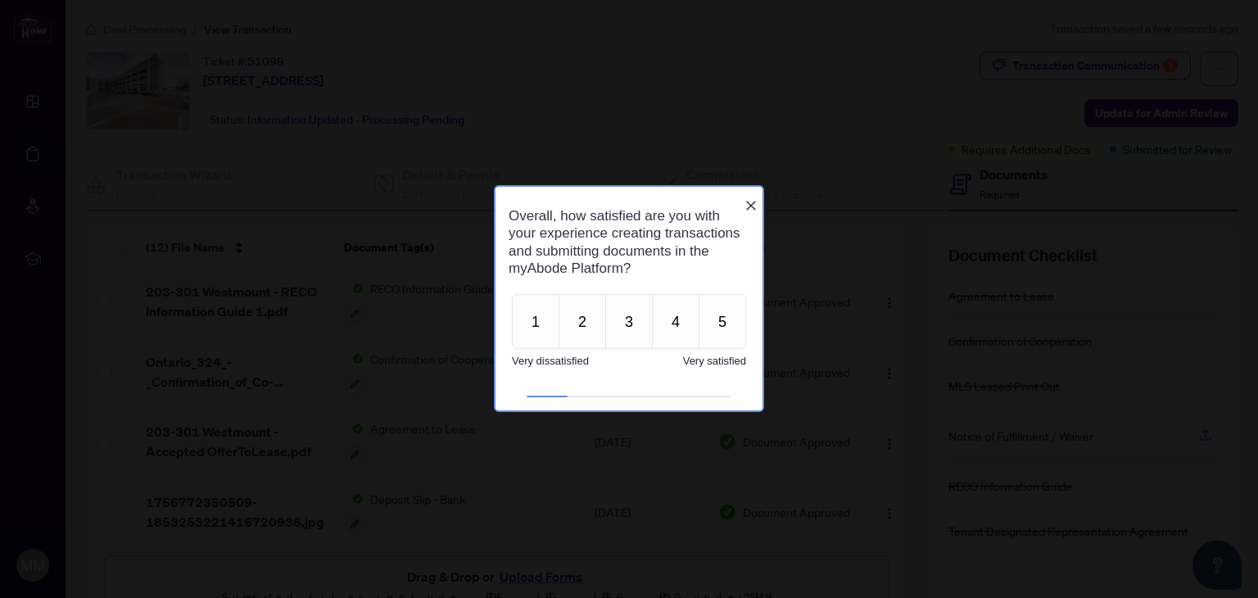
scroll to position [0, 0]
click at [680, 324] on button "4" at bounding box center [675, 321] width 47 height 55
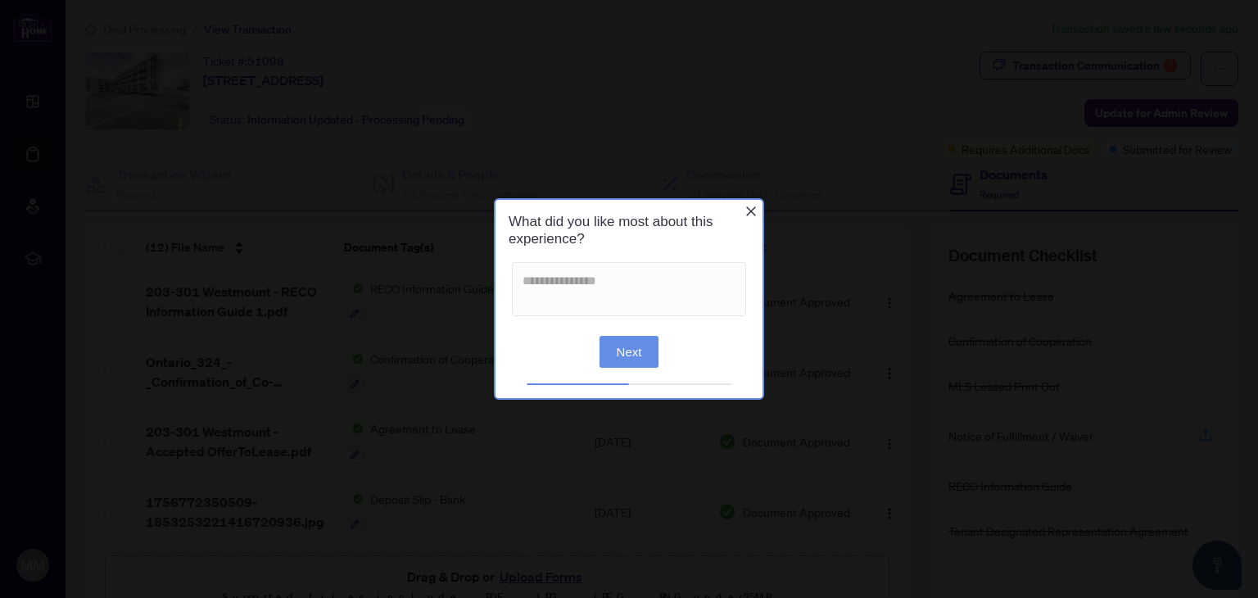
click at [632, 350] on button "Next" at bounding box center [629, 351] width 60 height 32
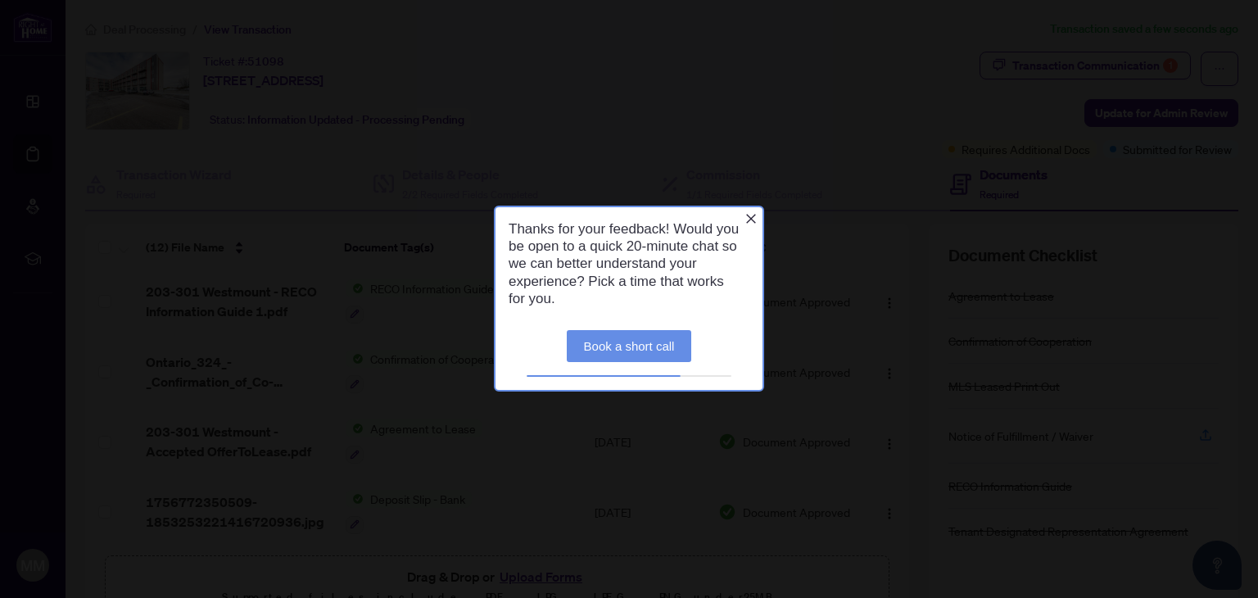
click at [747, 222] on icon "Close button" at bounding box center [751, 219] width 10 height 10
